Goal: Task Accomplishment & Management: Manage account settings

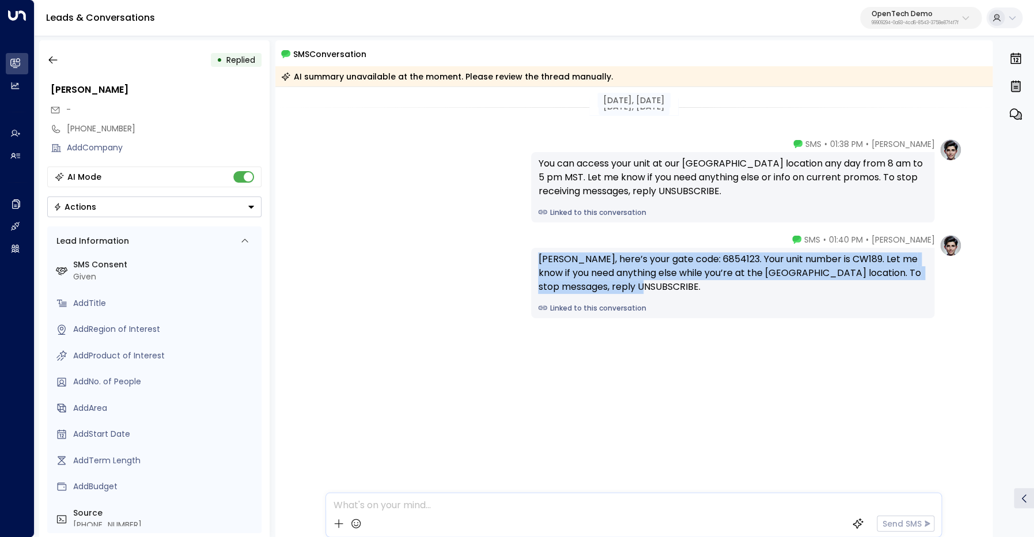
drag, startPoint x: 539, startPoint y: 260, endPoint x: 633, endPoint y: 283, distance: 96.8
click at [633, 283] on div "John, here’s your gate code: 6854123. Your unit number is CW189. Let me know if…" at bounding box center [732, 272] width 389 height 41
click at [690, 263] on div "John, here’s your gate code: 6854123. Your unit number is CW189. Let me know if…" at bounding box center [732, 272] width 389 height 41
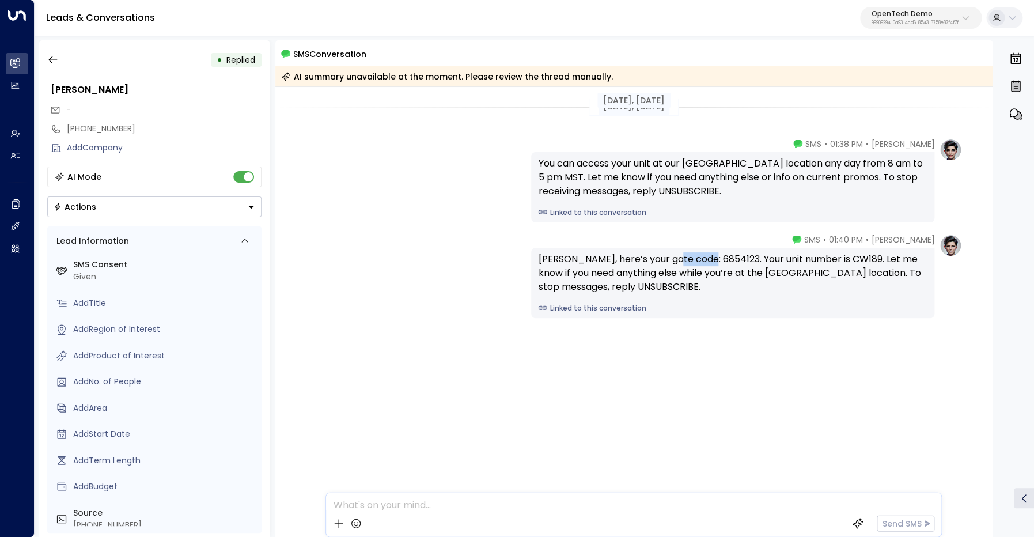
click at [690, 263] on div "John, here’s your gate code: 6854123. Your unit number is CW189. Let me know if…" at bounding box center [732, 272] width 389 height 41
click at [823, 260] on div "John, here’s your gate code: 6854123. Your unit number is CW189. Let me know if…" at bounding box center [732, 272] width 389 height 41
click at [95, 128] on div "+13322415372" at bounding box center [164, 129] width 195 height 12
click at [95, 128] on input "**********" at bounding box center [162, 129] width 191 height 12
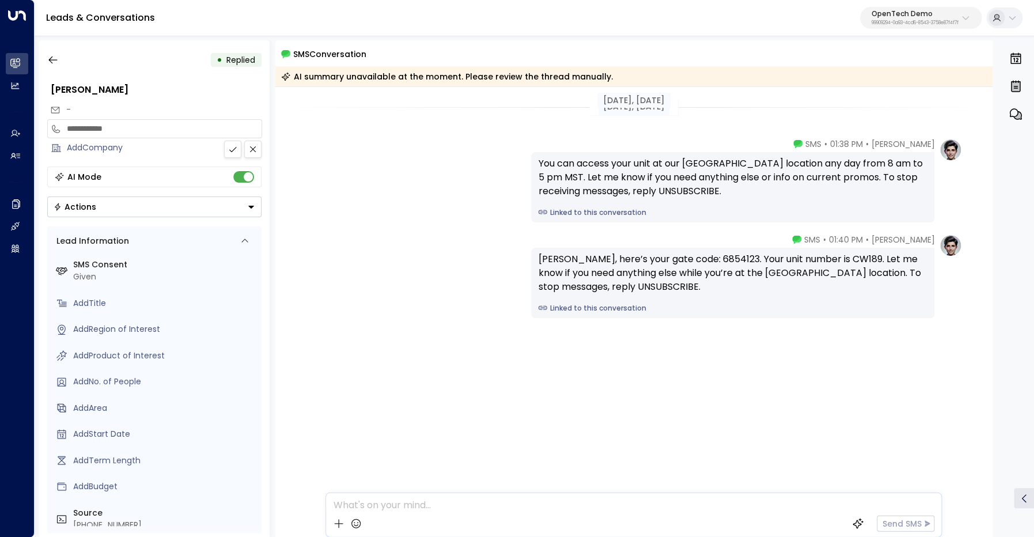
click at [95, 128] on input "**********" at bounding box center [162, 129] width 191 height 12
click at [51, 57] on icon "button" at bounding box center [53, 60] width 12 height 12
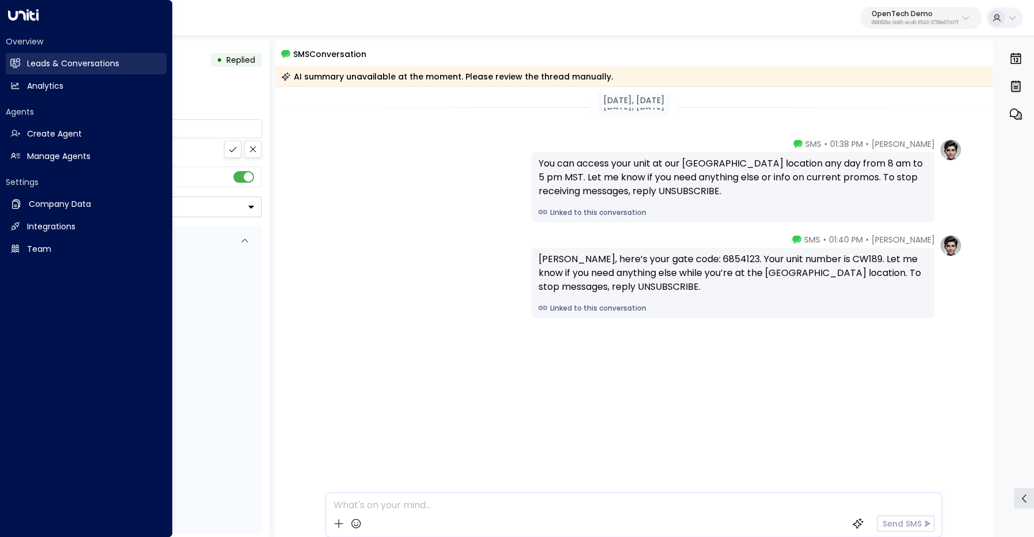
click at [24, 66] on link "Leads & Conversations Leads & Conversations" at bounding box center [86, 63] width 161 height 21
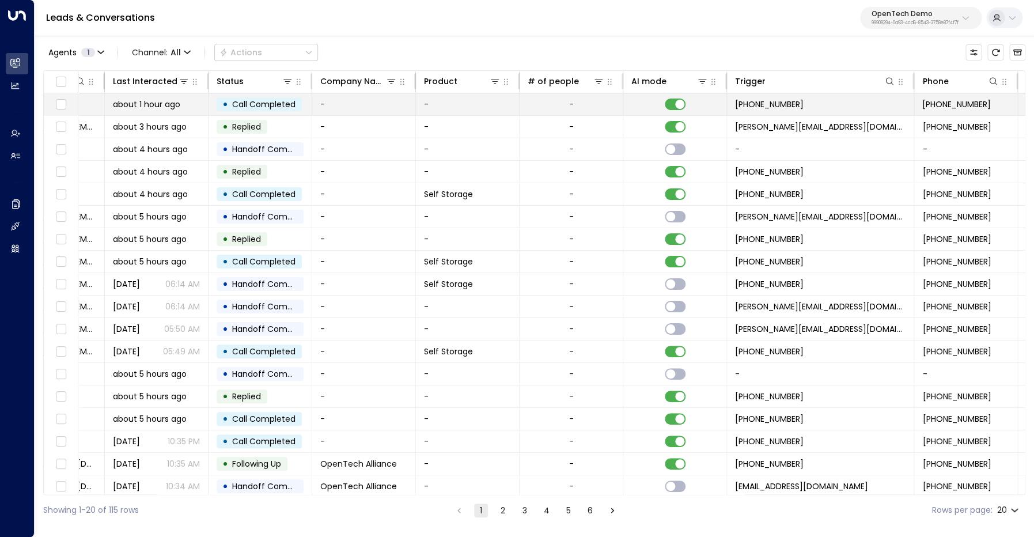
scroll to position [0, 333]
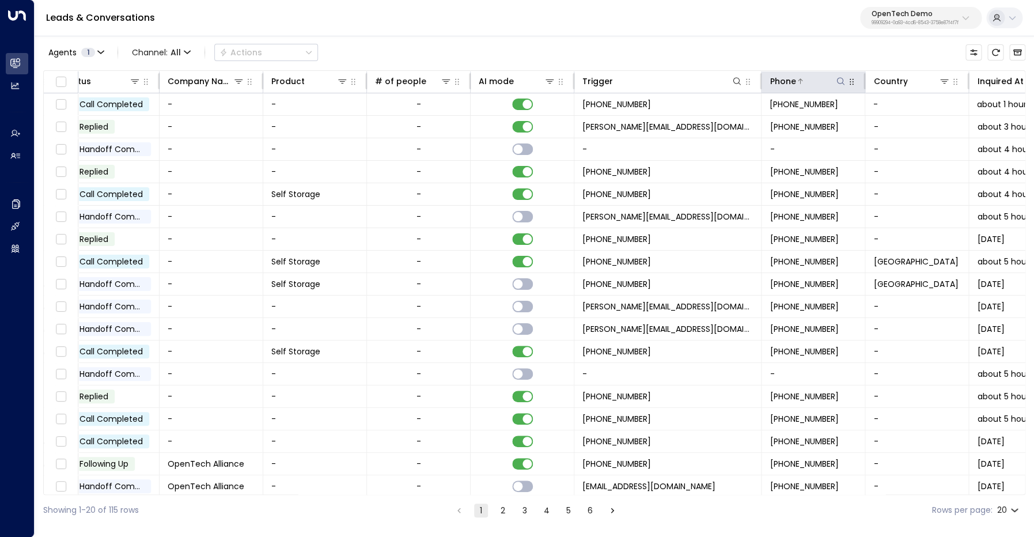
click at [841, 81] on icon at bounding box center [839, 81] width 9 height 9
type input "**********"
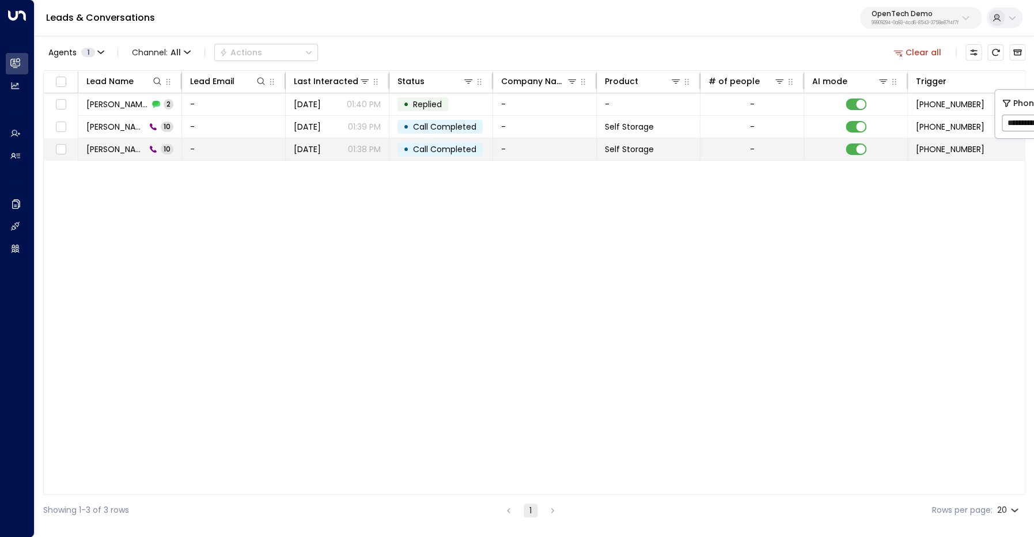
click at [103, 149] on span "John Dale" at bounding box center [115, 149] width 59 height 12
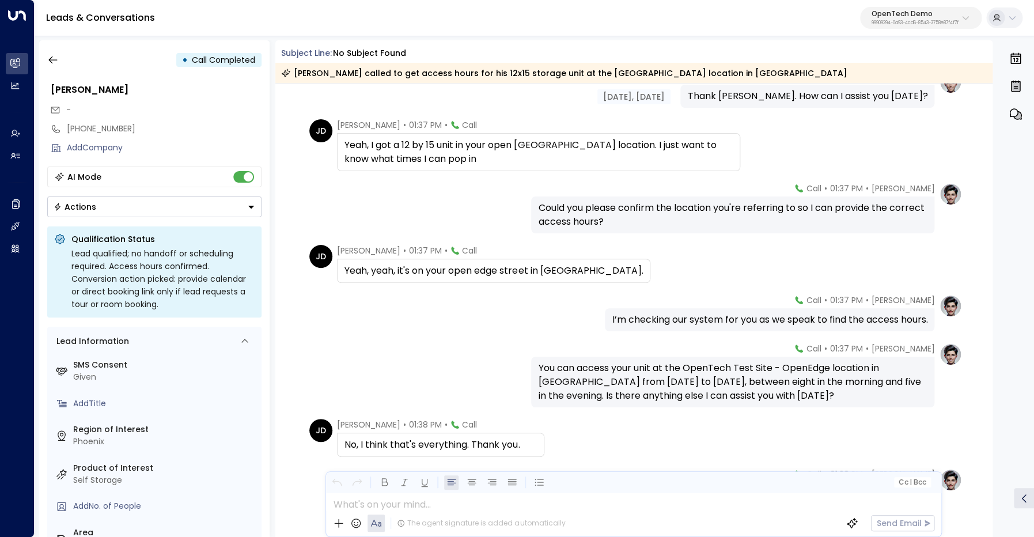
scroll to position [116, 0]
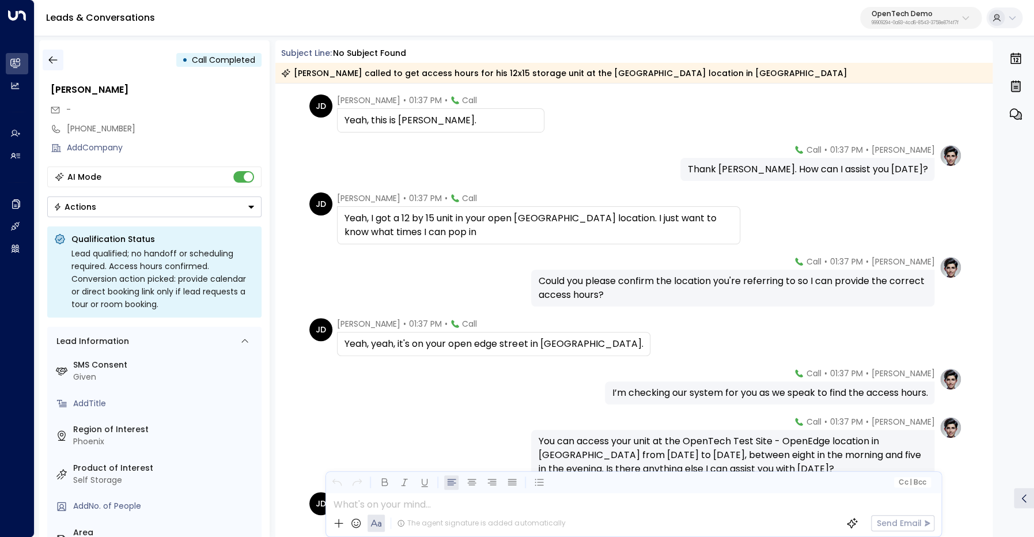
click at [53, 57] on icon "button" at bounding box center [53, 60] width 12 height 12
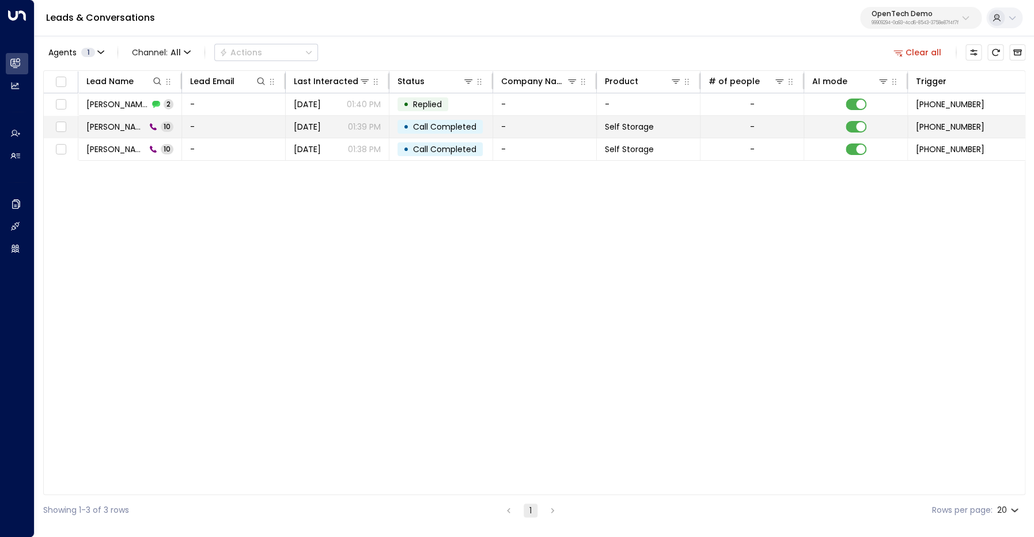
click at [124, 129] on span "John Dale" at bounding box center [115, 127] width 59 height 12
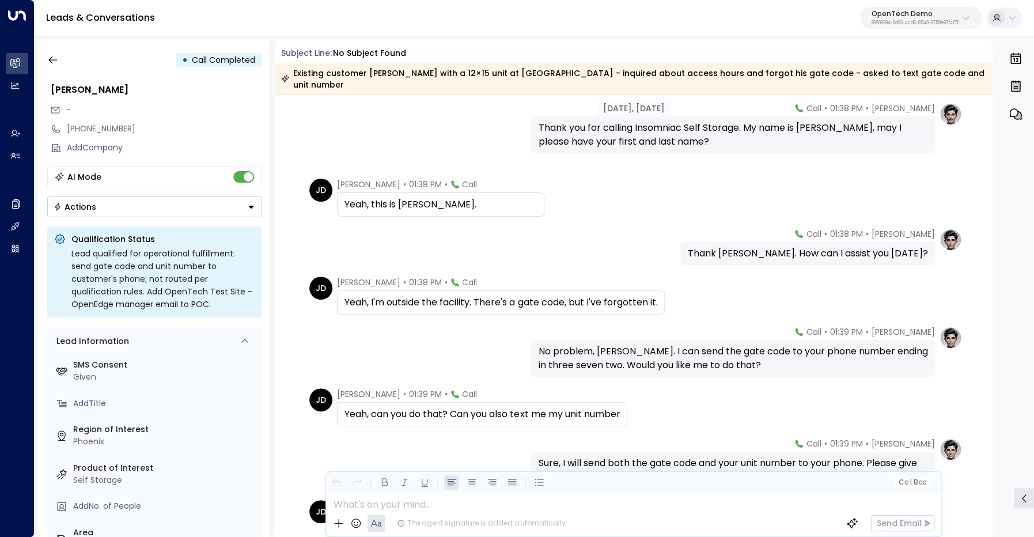
scroll to position [42, 0]
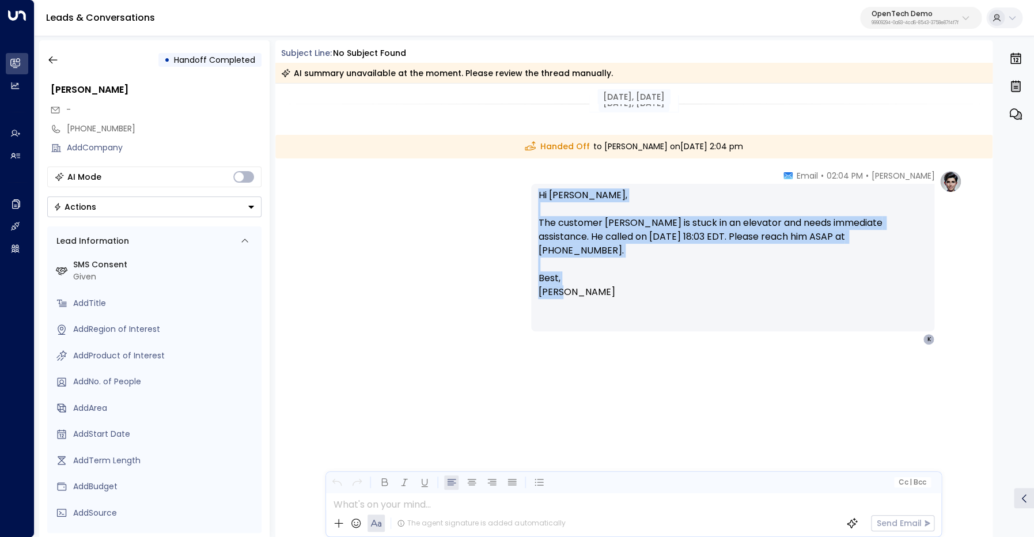
drag, startPoint x: 538, startPoint y: 192, endPoint x: 614, endPoint y: 278, distance: 114.2
click at [614, 278] on p "Hi [PERSON_NAME], The customer Bill is stuck in an elevator and needs immediate…" at bounding box center [732, 243] width 389 height 111
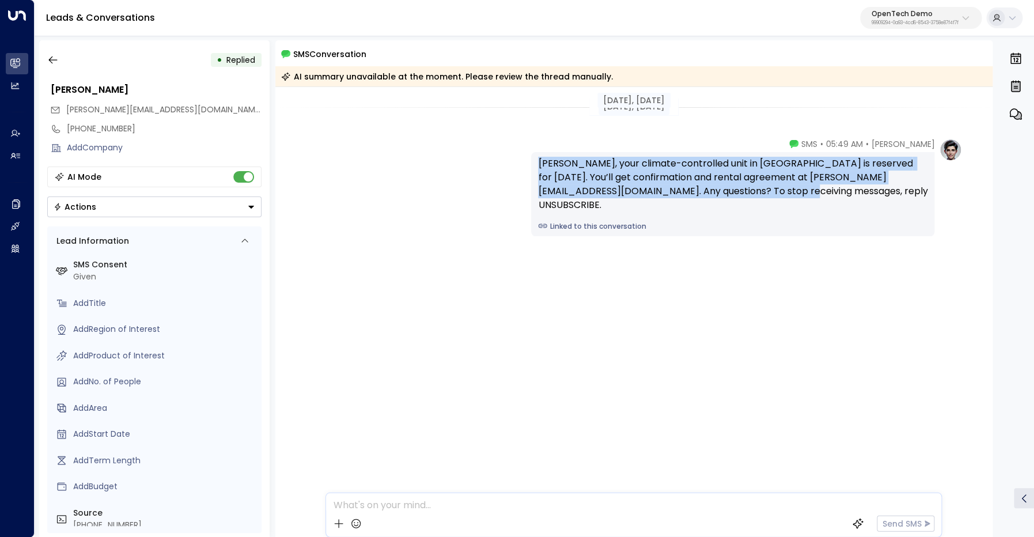
drag, startPoint x: 539, startPoint y: 163, endPoint x: 763, endPoint y: 189, distance: 226.1
click at [763, 189] on div "James, your climate-controlled unit in Phoenix is reserved for Nov 1. You’ll ge…" at bounding box center [732, 184] width 389 height 55
click at [749, 195] on div "James, your climate-controlled unit in Phoenix is reserved for Nov 1. You’ll ge…" at bounding box center [732, 184] width 389 height 55
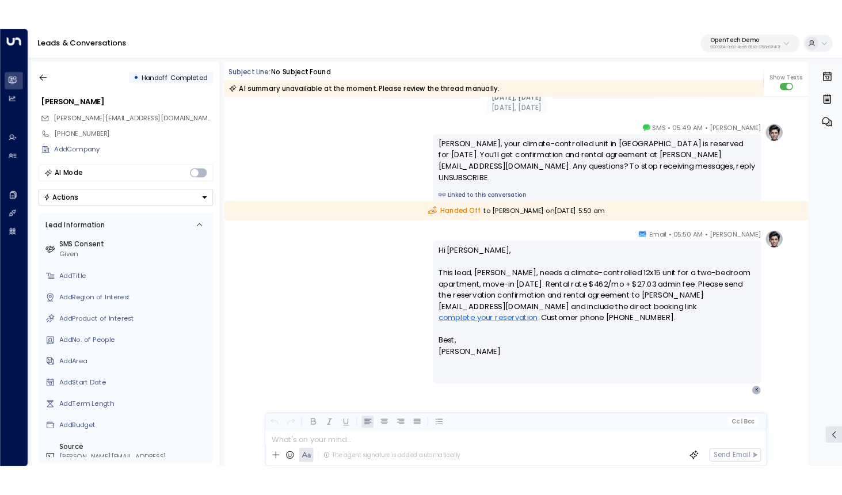
scroll to position [19, 0]
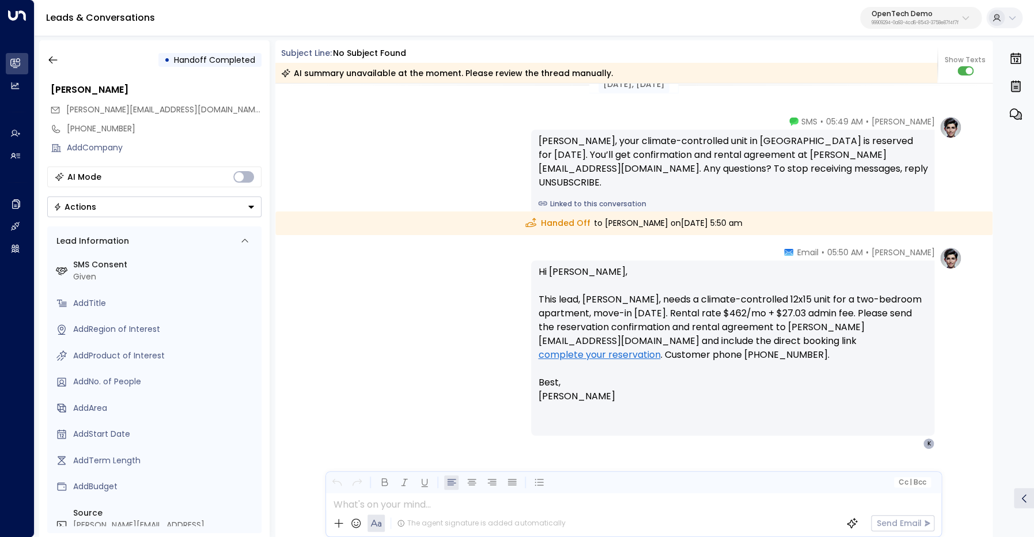
click at [897, 21] on p "99909294-0a93-4cd6-8543-3758e87f4f7f" at bounding box center [914, 23] width 87 height 5
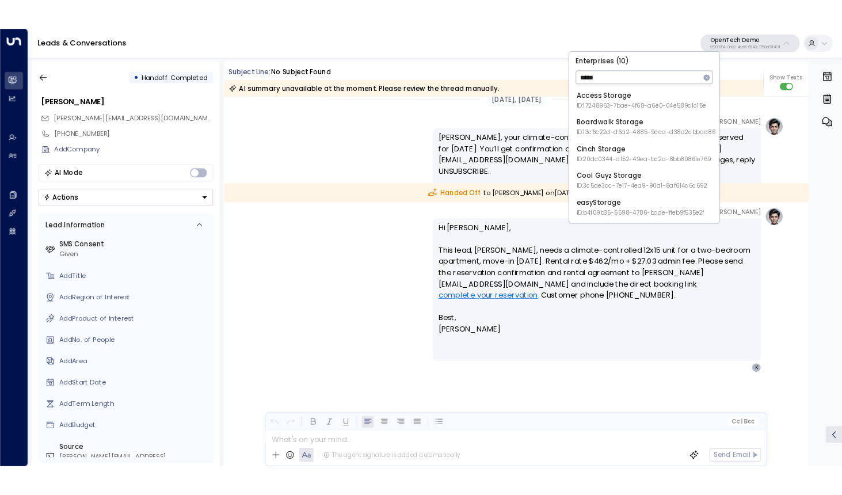
scroll to position [0, 0]
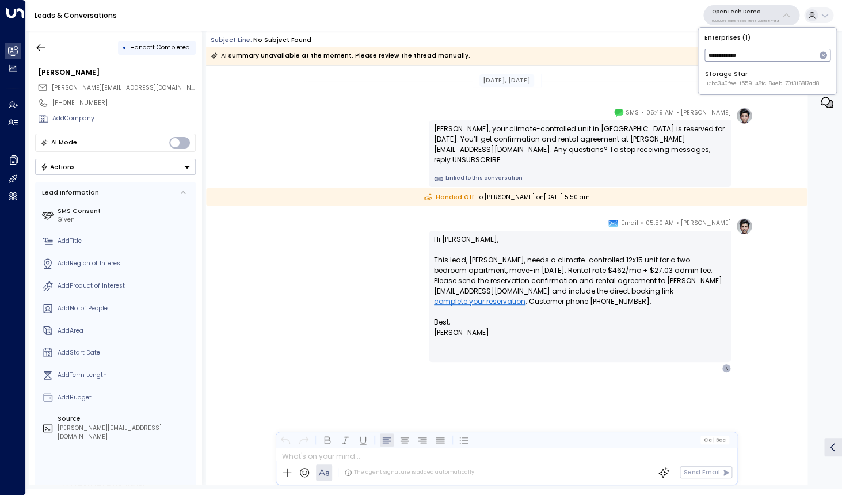
type input "**********"
click at [756, 79] on div "Storage Star ID: bc340fee-f559-48fc-84eb-70f3f6817ad8" at bounding box center [762, 79] width 114 height 18
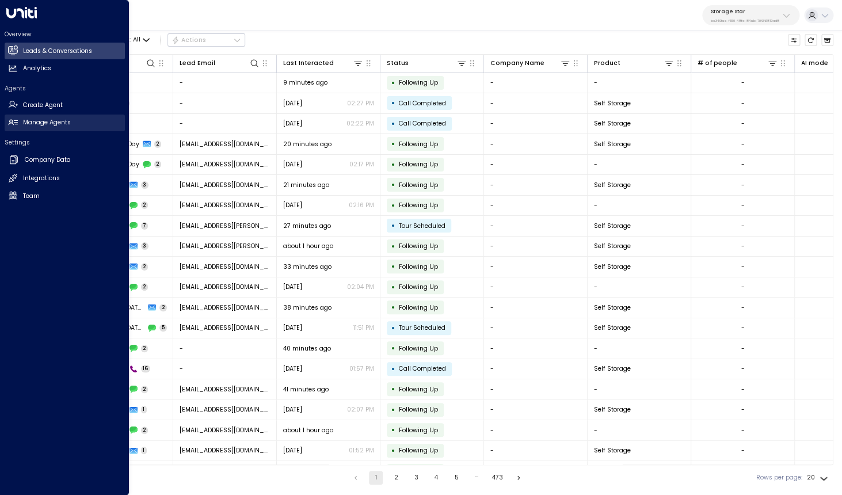
click at [59, 124] on h2 "Manage Agents" at bounding box center [47, 122] width 48 height 9
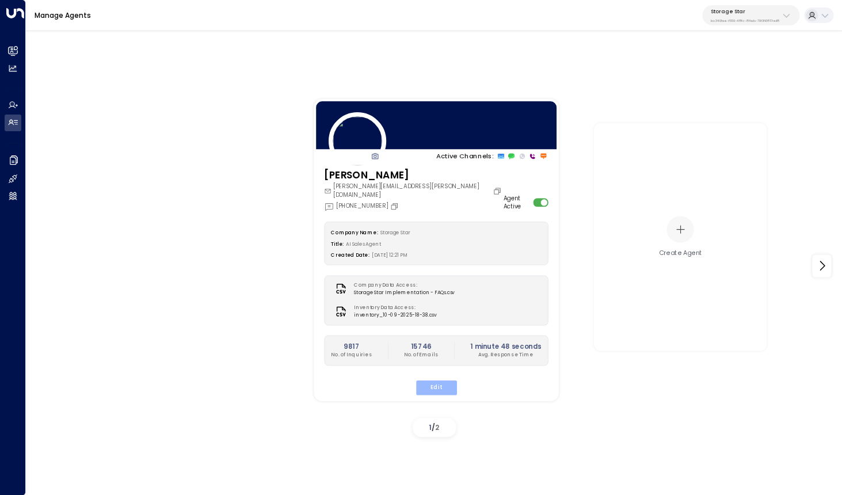
click at [438, 380] on button "Edit" at bounding box center [436, 387] width 41 height 15
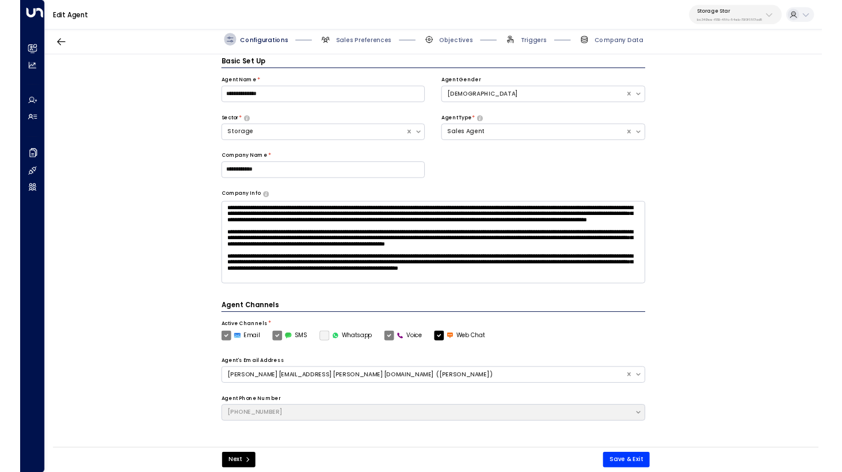
scroll to position [13, 0]
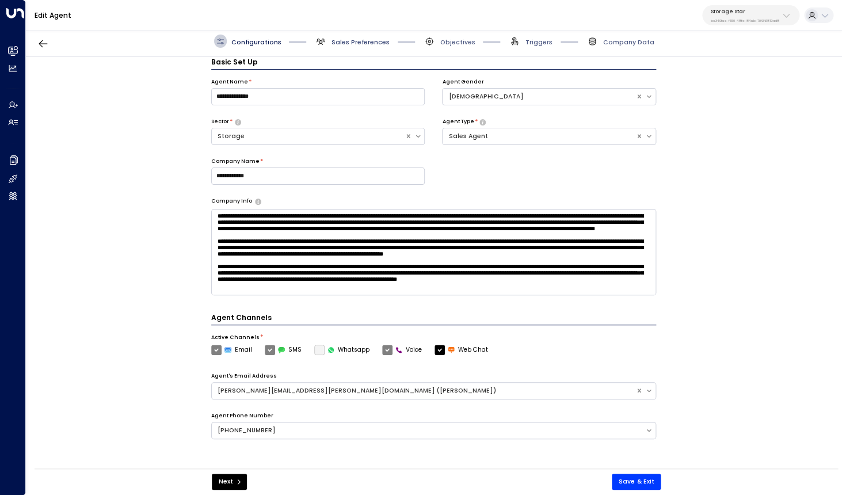
click at [356, 40] on span "Sales Preferences" at bounding box center [361, 42] width 58 height 9
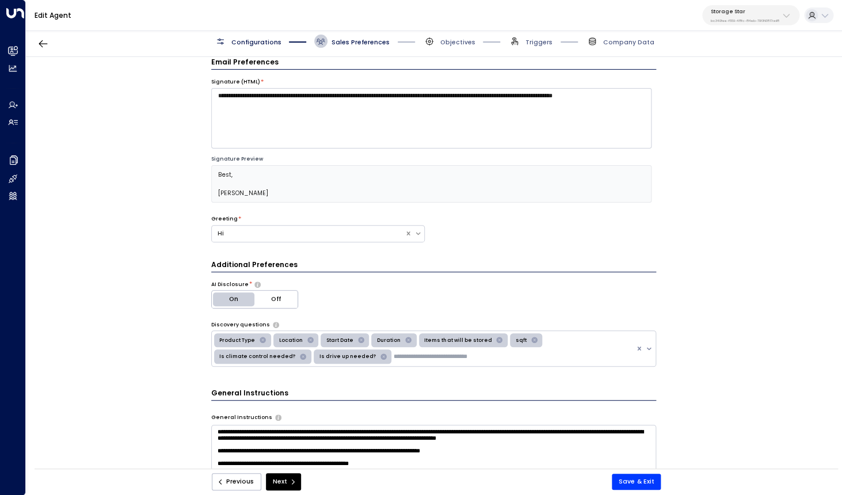
click at [107, 246] on div "**********" at bounding box center [434, 265] width 816 height 417
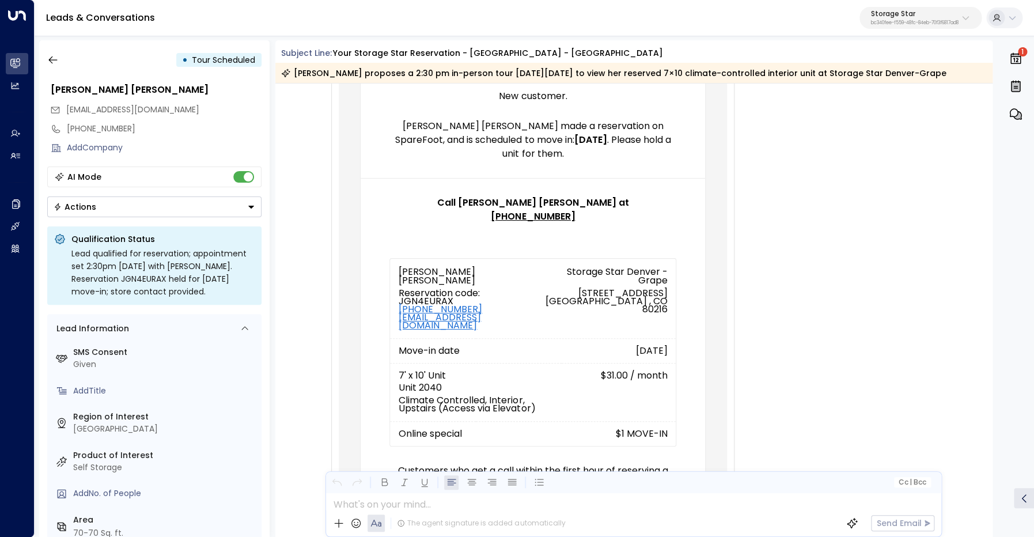
scroll to position [198, 0]
drag, startPoint x: 590, startPoint y: 273, endPoint x: 643, endPoint y: 297, distance: 58.0
click at [643, 283] on div "Storage Star Denver - Grape [STREET_ADDRESS]" at bounding box center [604, 274] width 126 height 17
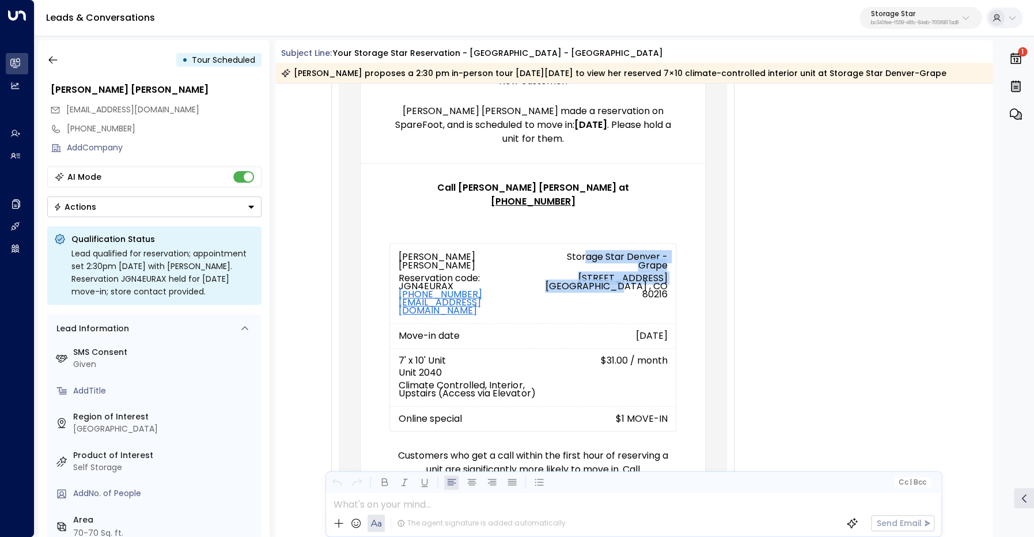
scroll to position [217, 0]
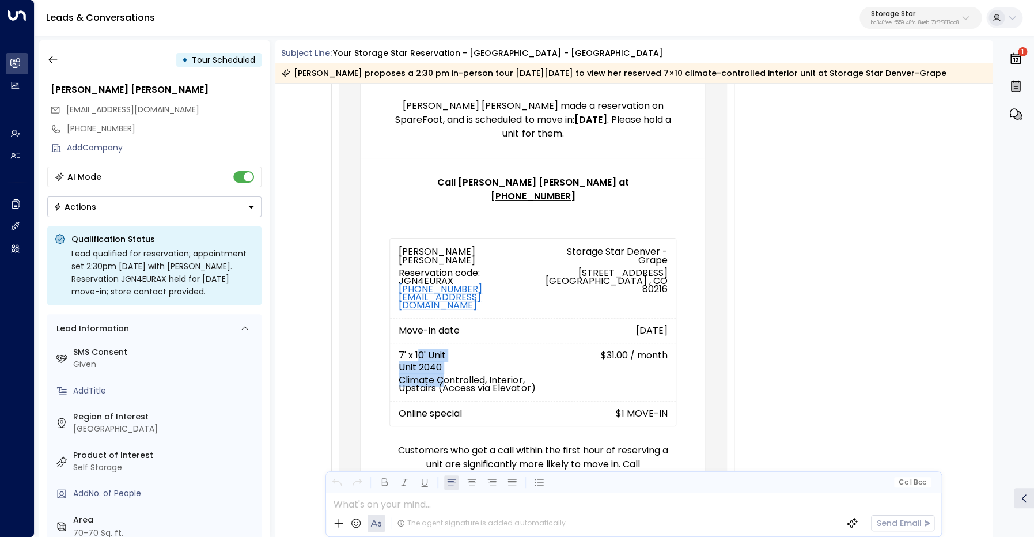
drag, startPoint x: 426, startPoint y: 343, endPoint x: 451, endPoint y: 358, distance: 28.9
click at [447, 359] on div "7' x 10' Unit Unit 2040 Climate Controlled, Interior, Upstairs (Access via Elev…" at bounding box center [475, 355] width 154 height 7
drag, startPoint x: 624, startPoint y: 341, endPoint x: 629, endPoint y: 344, distance: 6.4
click at [633, 343] on td "$31.00 / month" at bounding box center [618, 372] width 114 height 58
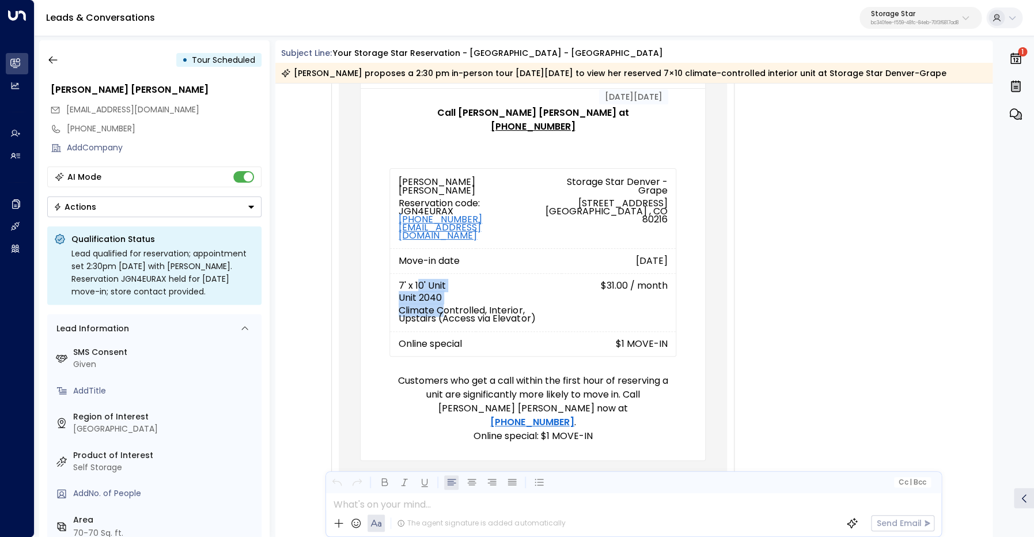
scroll to position [287, 0]
drag, startPoint x: 410, startPoint y: 185, endPoint x: 489, endPoint y: 192, distance: 79.1
click at [485, 186] on td "[PERSON_NAME] [PERSON_NAME] Reservation code: JGN4EURAX [PHONE_NUMBER] [EMAIL_A…" at bounding box center [461, 207] width 143 height 79
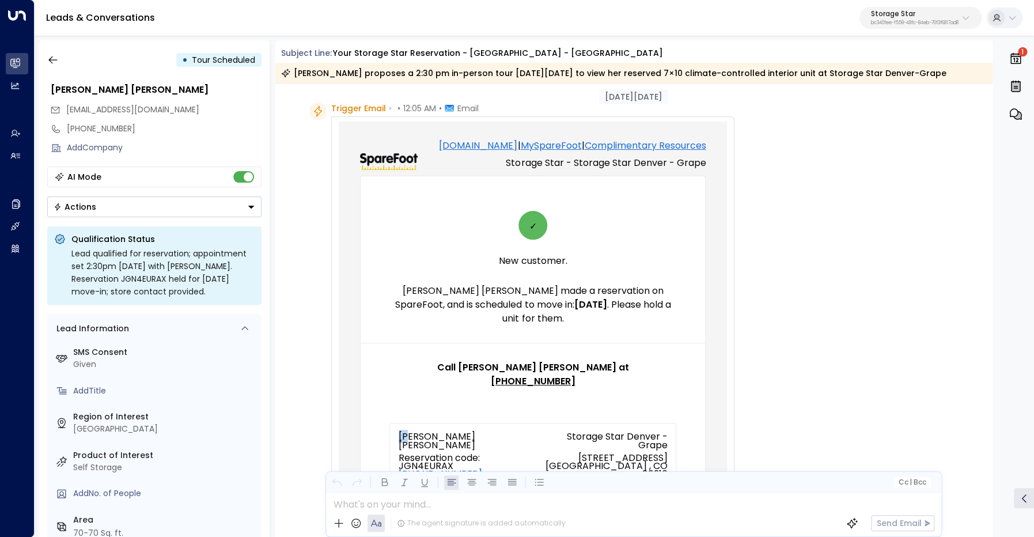
scroll to position [38, 0]
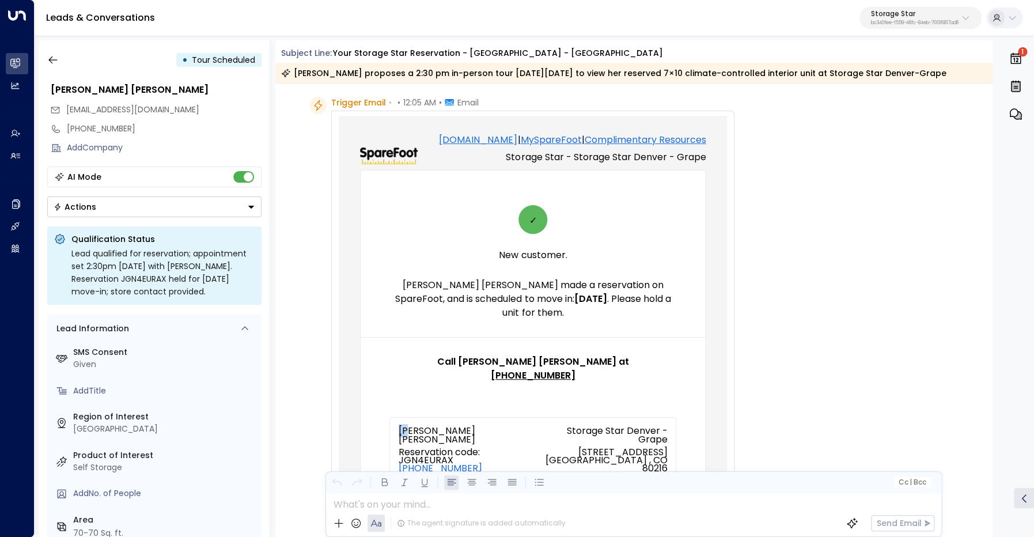
drag, startPoint x: 487, startPoint y: 300, endPoint x: 591, endPoint y: 299, distance: 104.2
click at [591, 299] on p "[PERSON_NAME] [PERSON_NAME] made a reservation on SpareFoot, and is scheduled t…" at bounding box center [532, 298] width 287 height 41
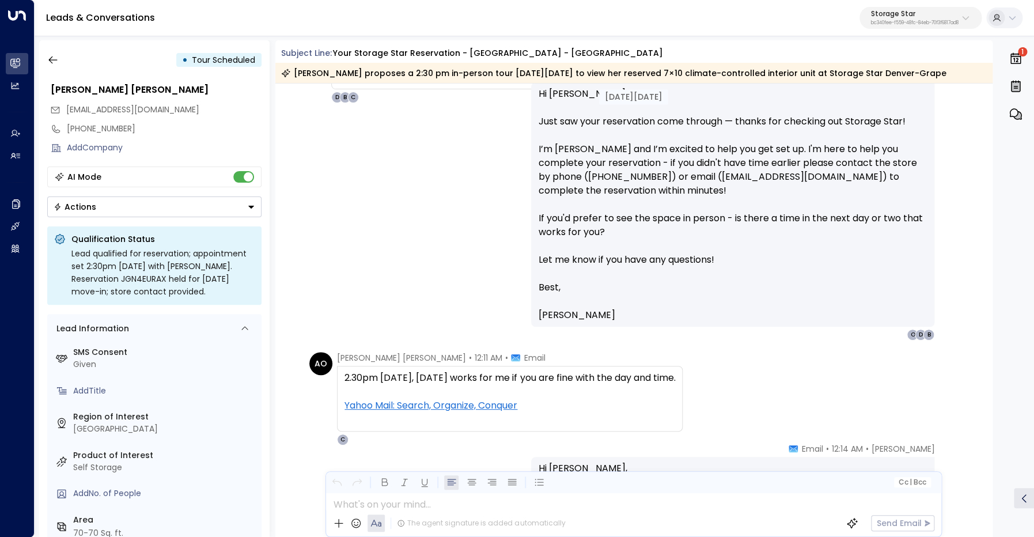
scroll to position [992, 0]
click at [433, 378] on div "2.30pm [DATE], [DATE] works for me if you are fine with the day and time. Yahoo…" at bounding box center [509, 397] width 330 height 55
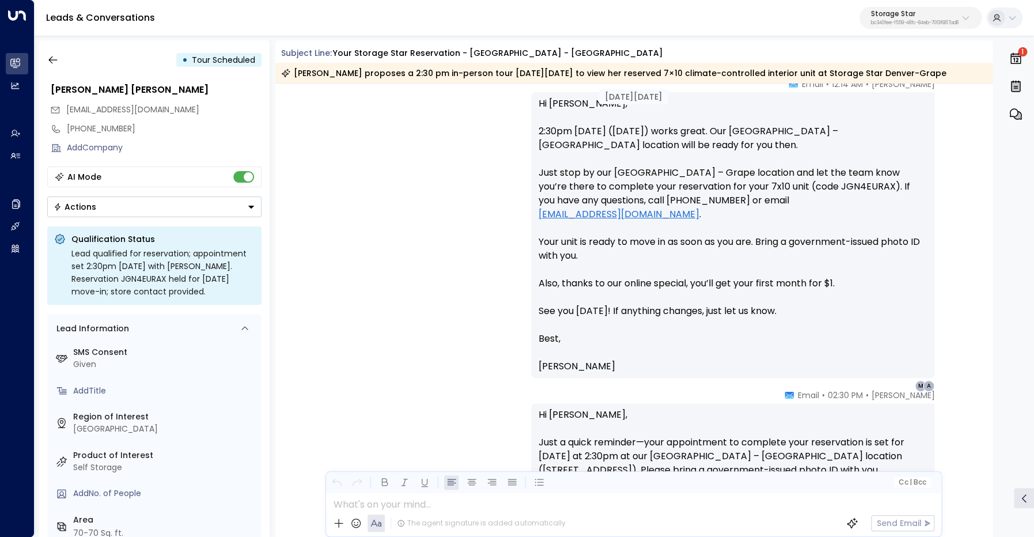
scroll to position [1333, 0]
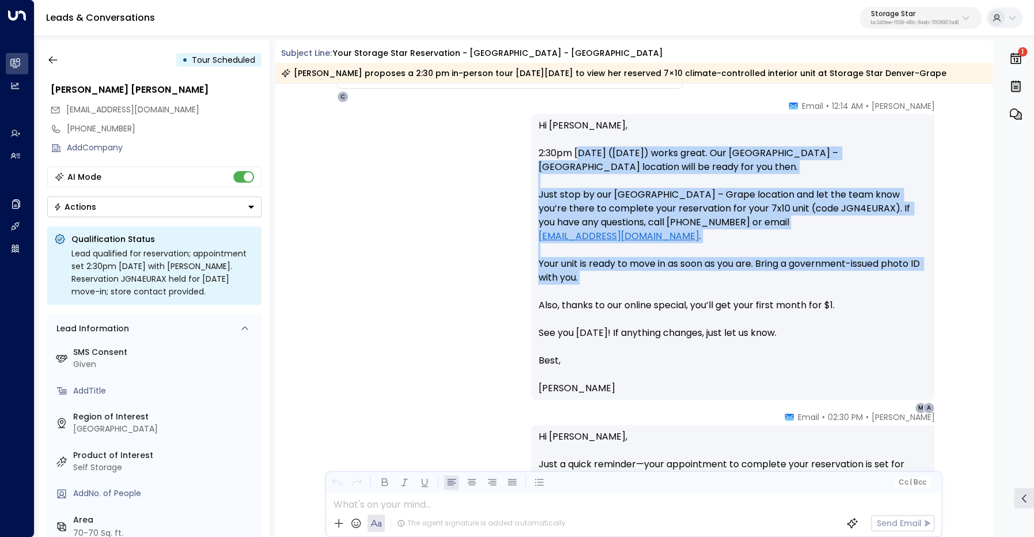
drag, startPoint x: 580, startPoint y: 150, endPoint x: 632, endPoint y: 276, distance: 136.1
click at [632, 276] on p "Hi [PERSON_NAME], 2:30pm [DATE] ([DATE]) works great. Our [GEOGRAPHIC_DATA] – […" at bounding box center [732, 236] width 389 height 235
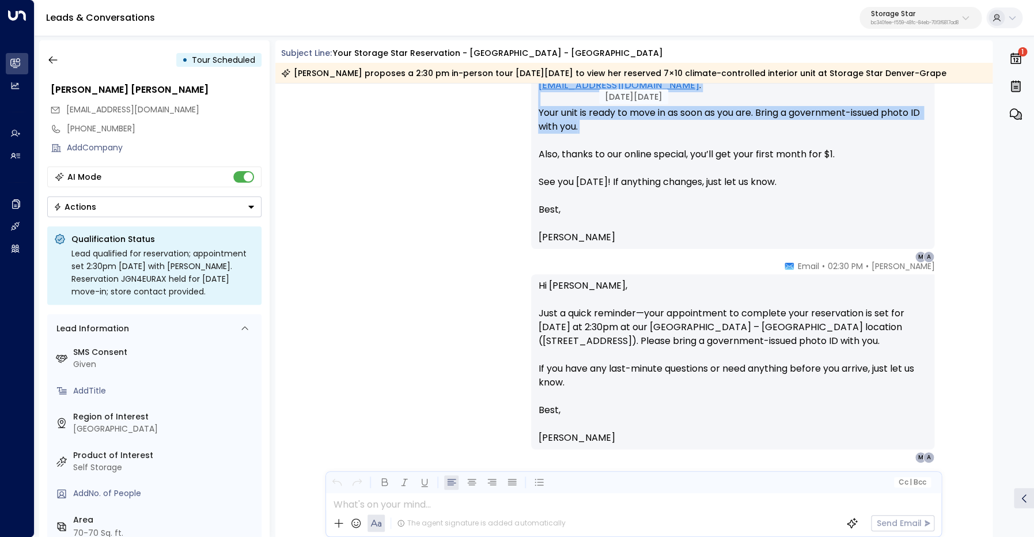
scroll to position [1514, 0]
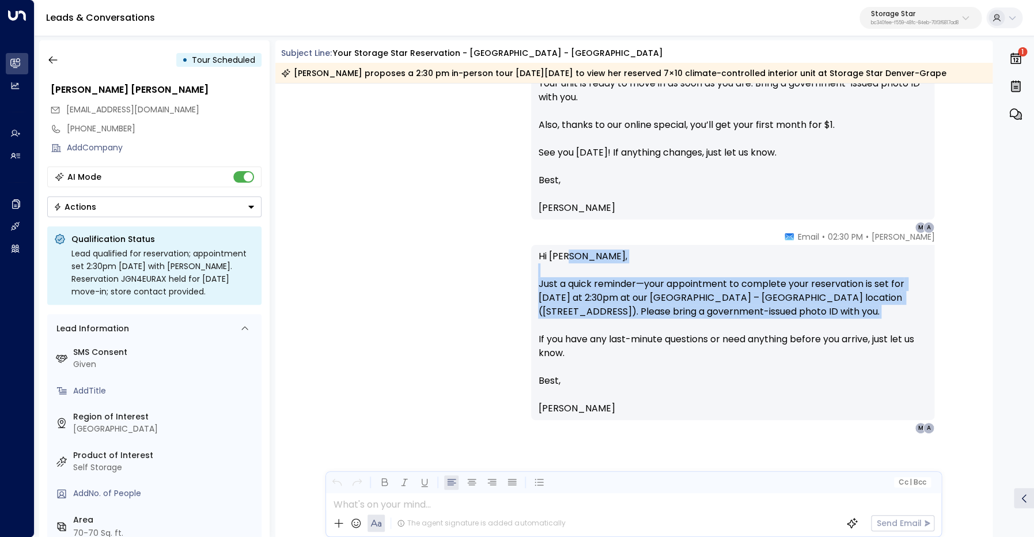
click at [623, 327] on p "Hi [PERSON_NAME], Just a quick reminder—your appointment to complete your reser…" at bounding box center [732, 311] width 389 height 124
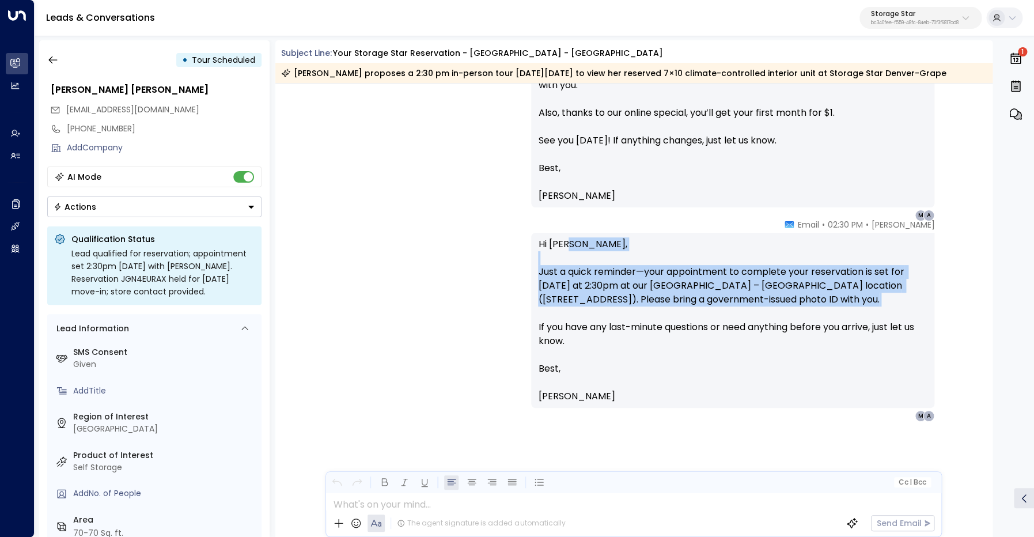
scroll to position [1526, 0]
drag, startPoint x: 610, startPoint y: 275, endPoint x: 647, endPoint y: 273, distance: 36.3
click at [610, 275] on p "Hi [PERSON_NAME], Just a quick reminder—your appointment to complete your reser…" at bounding box center [732, 299] width 389 height 124
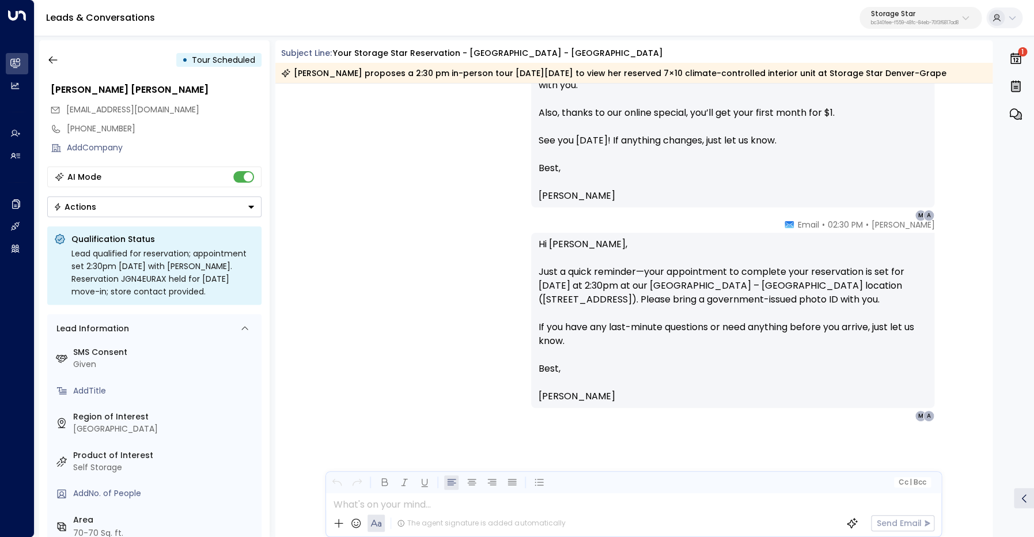
click at [697, 272] on p "Hi [PERSON_NAME], Just a quick reminder—your appointment to complete your reser…" at bounding box center [732, 299] width 389 height 124
drag, startPoint x: 697, startPoint y: 272, endPoint x: 575, endPoint y: 237, distance: 126.6
click at [694, 272] on p "Hi [PERSON_NAME], Just a quick reminder—your appointment to complete your reser…" at bounding box center [732, 299] width 389 height 124
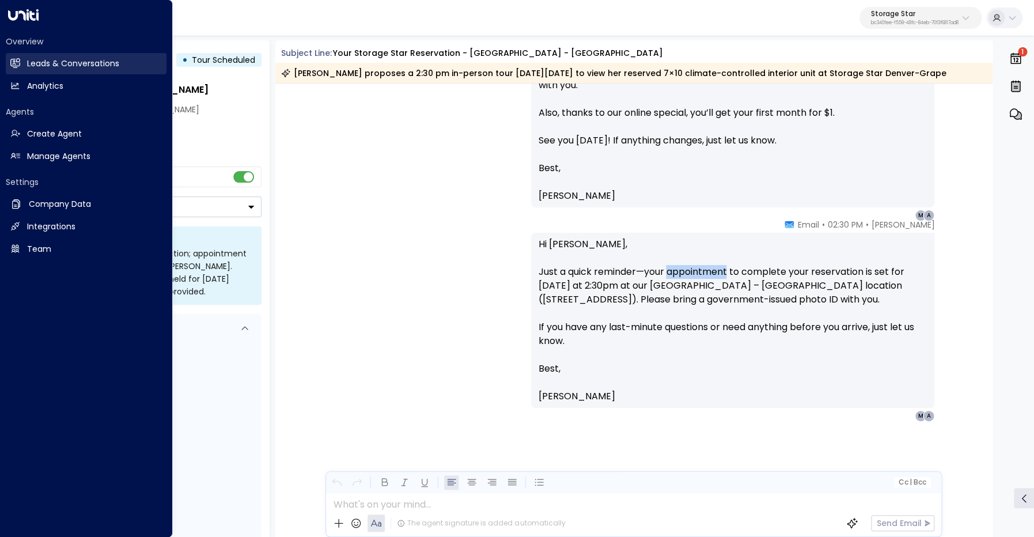
click at [18, 60] on icon at bounding box center [15, 63] width 10 height 10
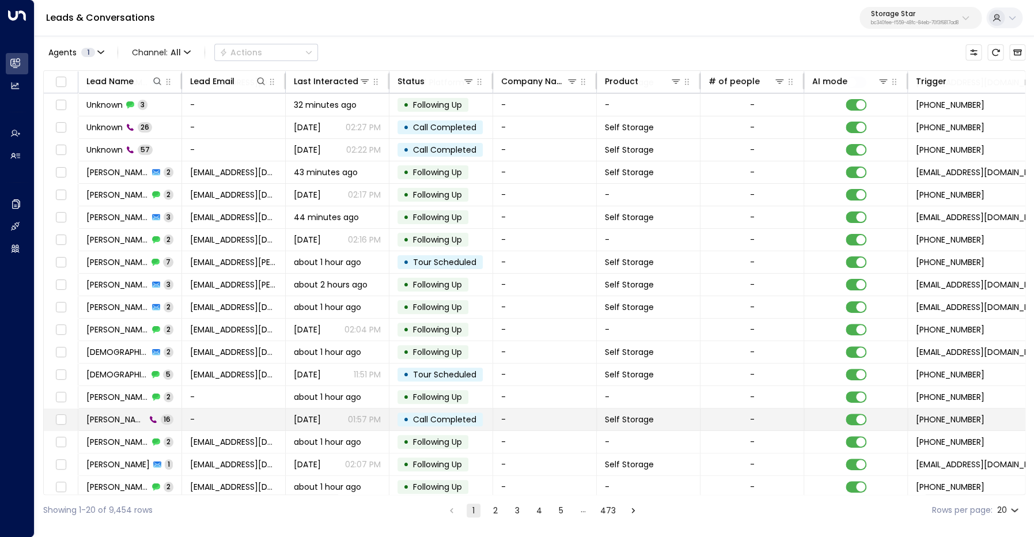
scroll to position [48, 0]
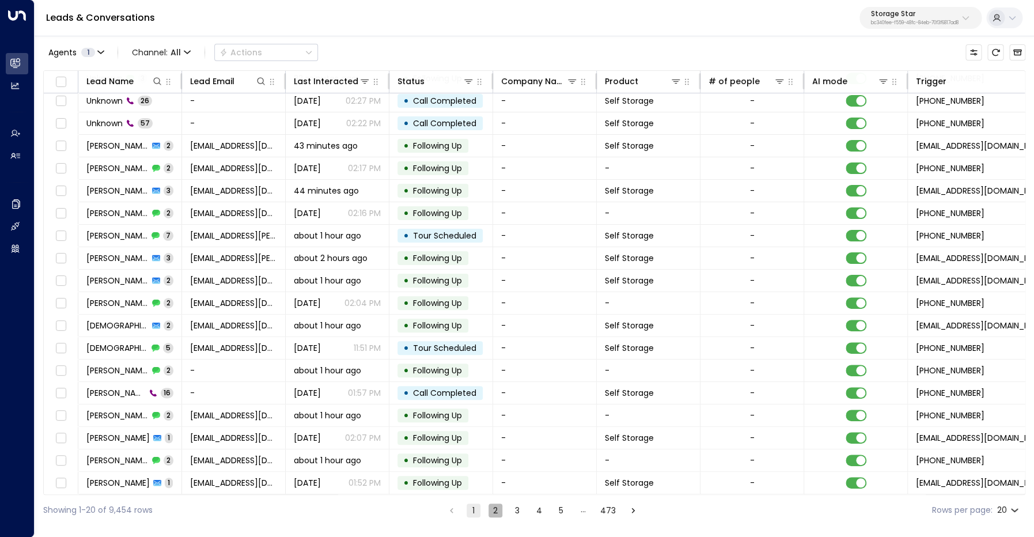
click at [498, 508] on button "2" at bounding box center [495, 510] width 14 height 14
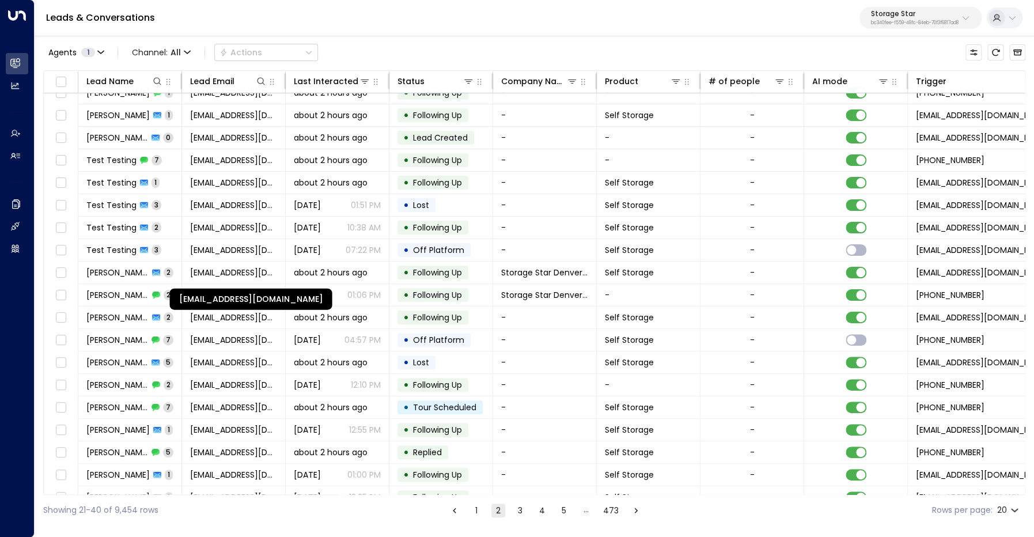
scroll to position [16, 0]
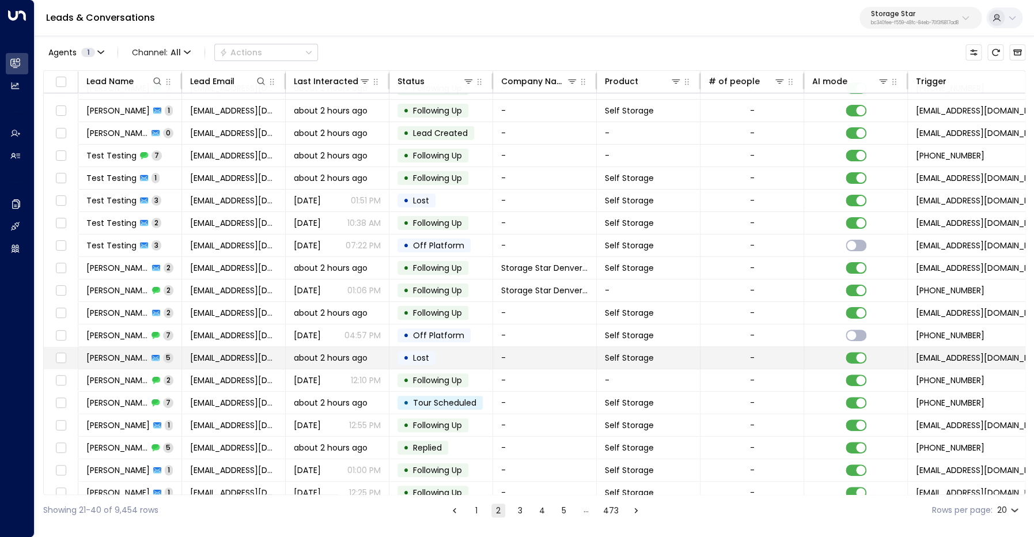
click at [113, 358] on span "[PERSON_NAME]" at bounding box center [117, 358] width 62 height 12
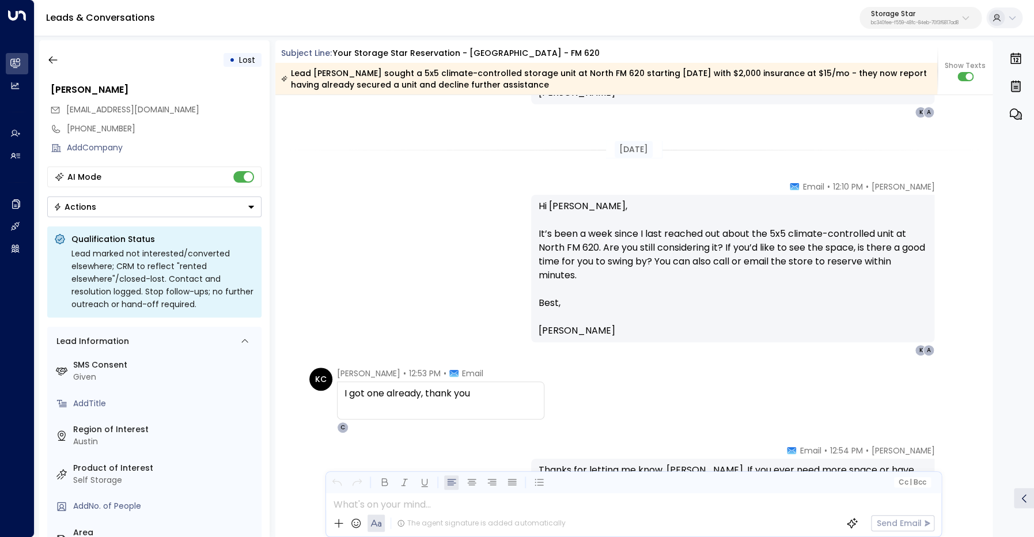
scroll to position [1537, 0]
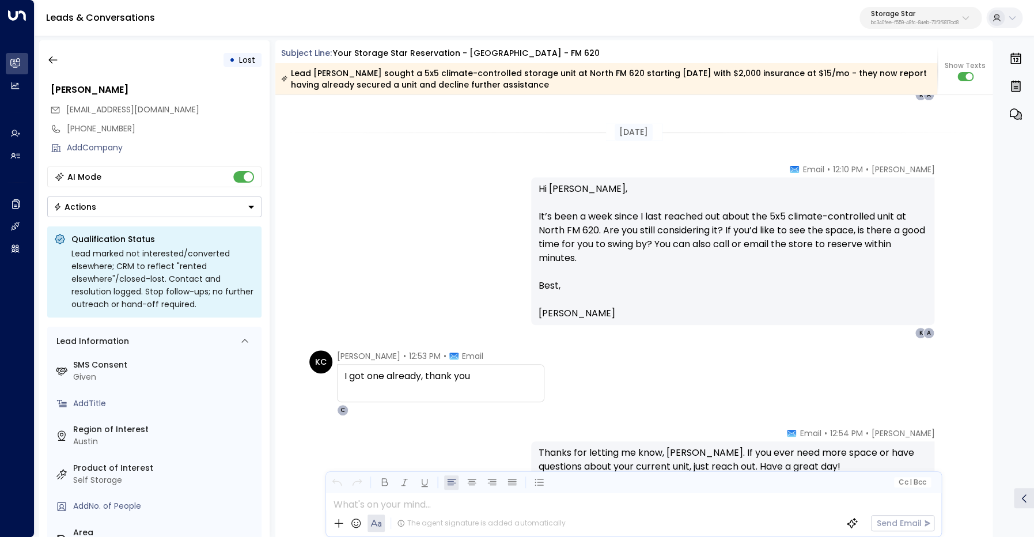
click at [405, 375] on div "I got one already, thank you" at bounding box center [440, 376] width 192 height 14
drag, startPoint x: 405, startPoint y: 375, endPoint x: 536, endPoint y: 387, distance: 131.3
click at [406, 375] on div "I got one already, thank you" at bounding box center [440, 376] width 192 height 14
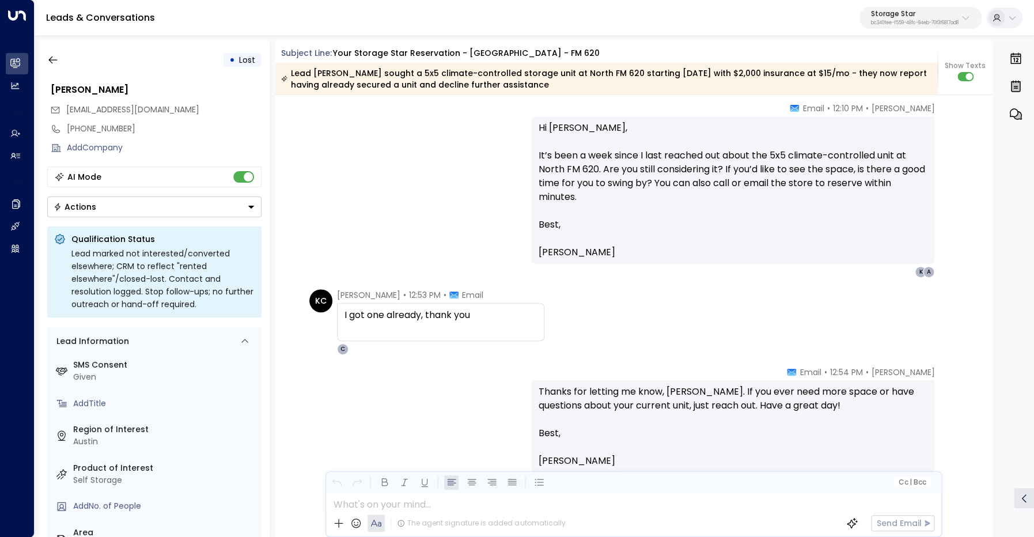
scroll to position [1650, 0]
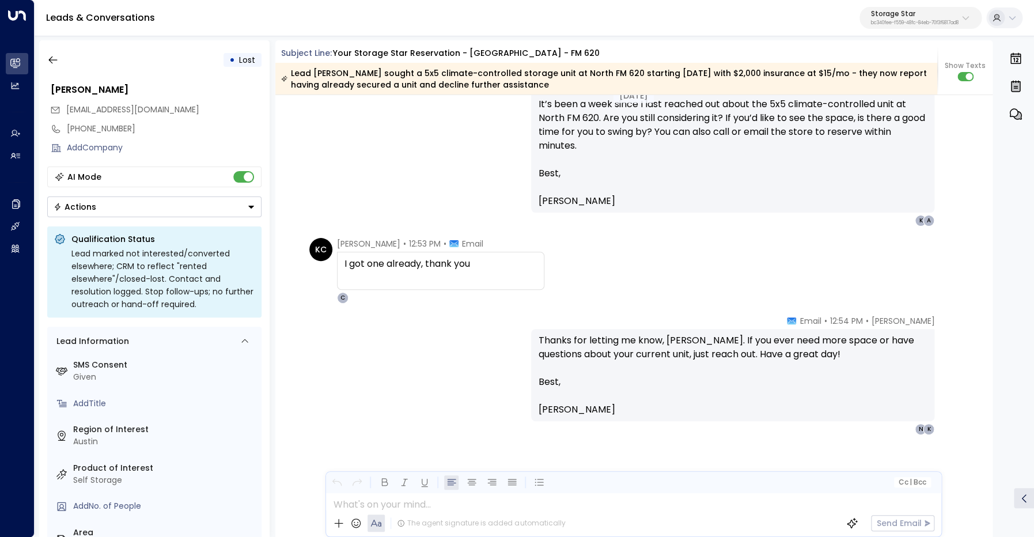
click at [626, 359] on p "Thanks for letting me know, [PERSON_NAME]. If you ever need more space or have …" at bounding box center [732, 353] width 389 height 41
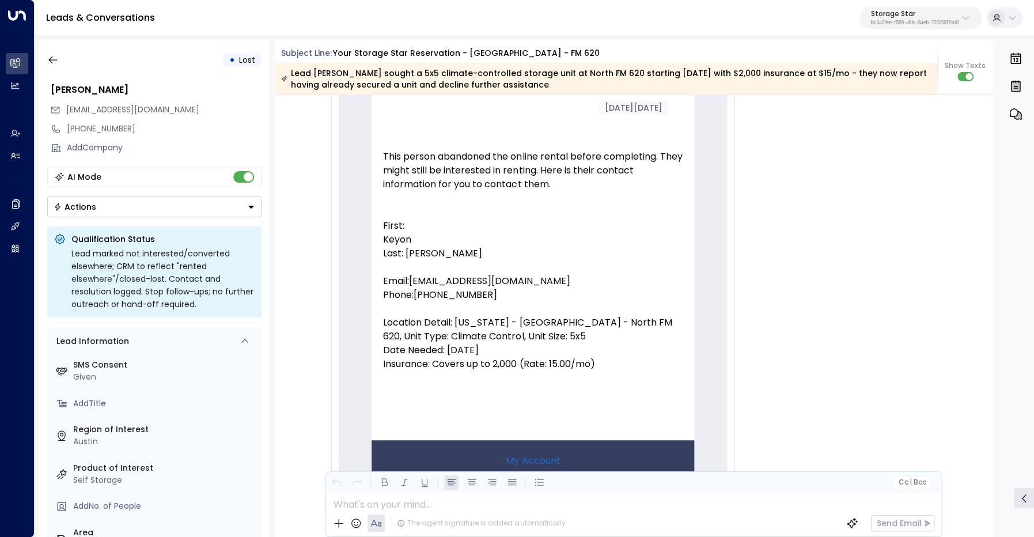
scroll to position [0, 0]
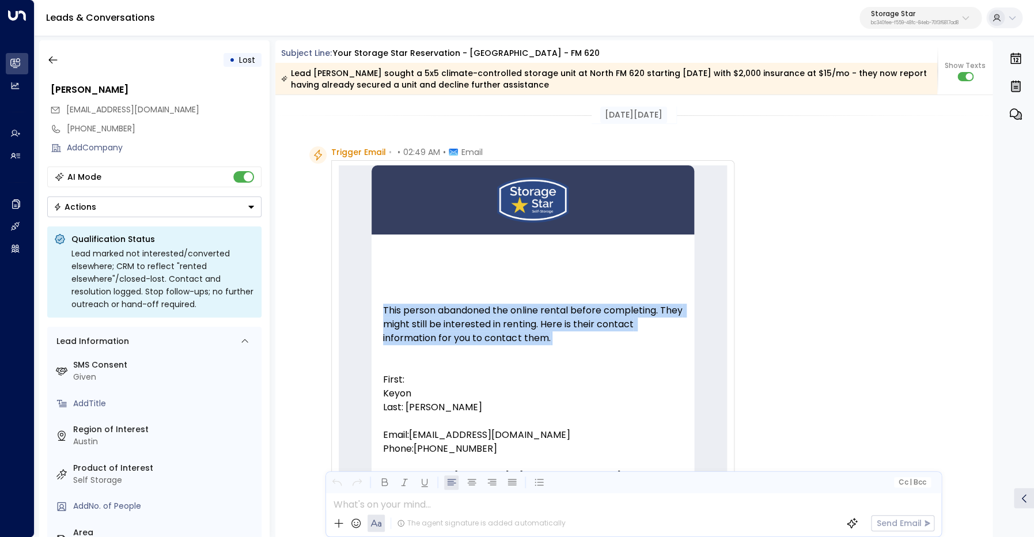
drag, startPoint x: 390, startPoint y: 302, endPoint x: 552, endPoint y: 345, distance: 167.5
click at [552, 345] on td "This person abandoned the online rental before completing. They might still be …" at bounding box center [532, 413] width 322 height 359
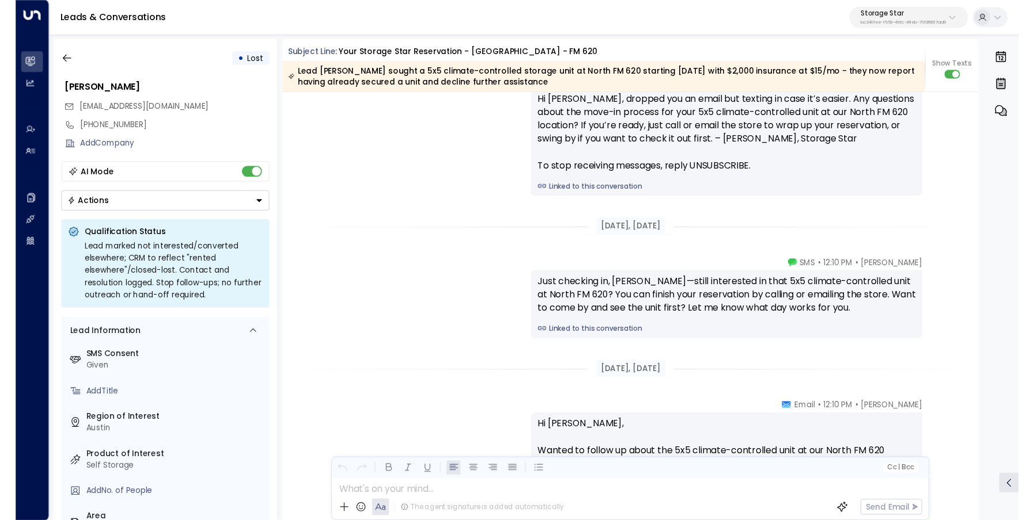
scroll to position [1052, 0]
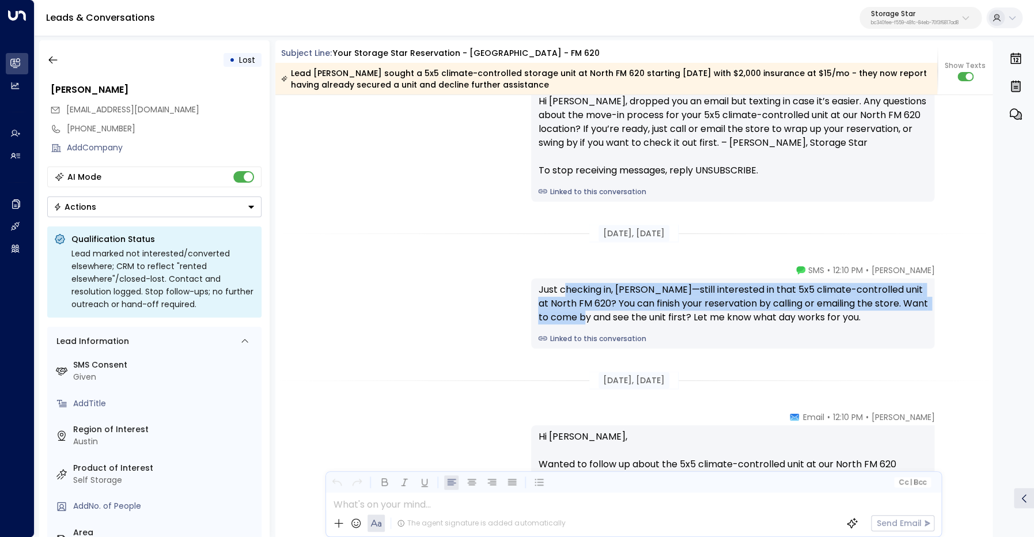
drag, startPoint x: 567, startPoint y: 289, endPoint x: 611, endPoint y: 323, distance: 56.3
click at [611, 323] on div "Just checking in, [PERSON_NAME]—still interested in that 5x5 climate-controlled…" at bounding box center [732, 303] width 389 height 41
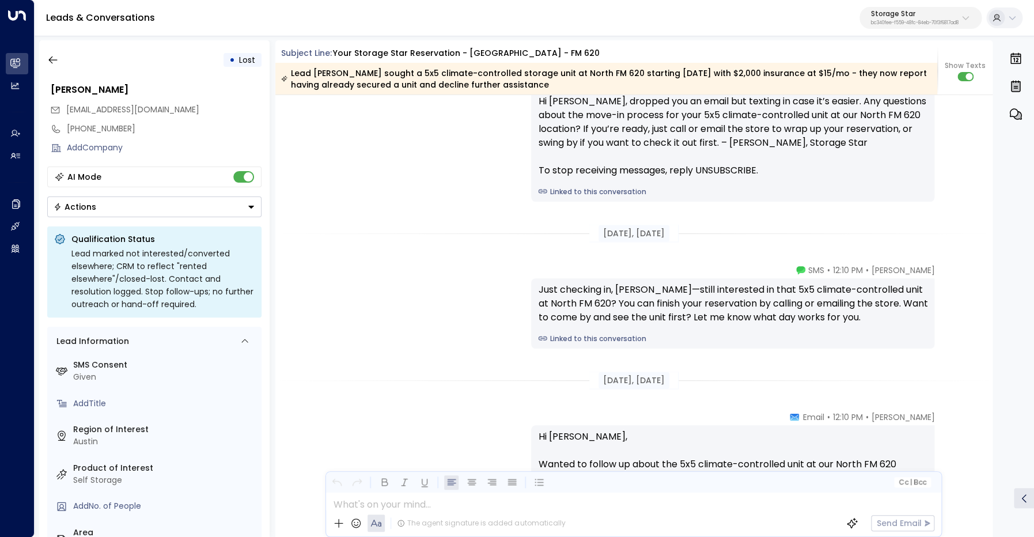
click at [881, 272] on span "[PERSON_NAME]" at bounding box center [902, 270] width 63 height 12
